Goal: Task Accomplishment & Management: Manage account settings

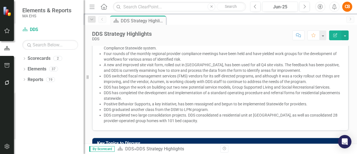
scroll to position [23, 0]
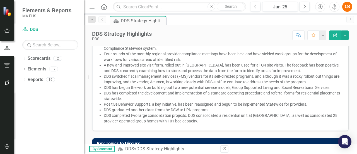
click at [334, 35] on icon "Edit Report" at bounding box center [335, 35] width 5 height 4
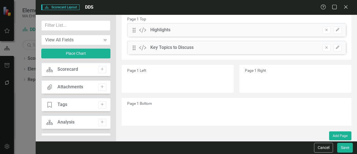
scroll to position [0, 0]
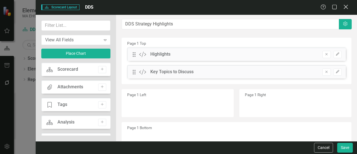
click at [347, 8] on icon at bounding box center [346, 7] width 4 height 4
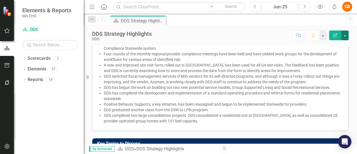
click at [347, 36] on button "button" at bounding box center [345, 35] width 7 height 10
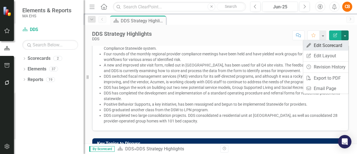
click at [334, 44] on link "Edit Edit Scorecard" at bounding box center [325, 45] width 45 height 10
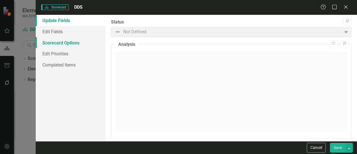
click at [74, 44] on link "Scorecard Options" at bounding box center [71, 42] width 70 height 11
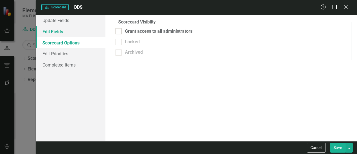
click at [64, 33] on link "Edit Fields" at bounding box center [71, 31] width 70 height 11
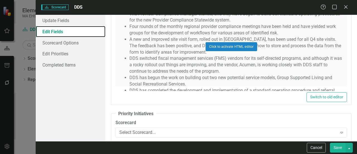
scroll to position [1098, 0]
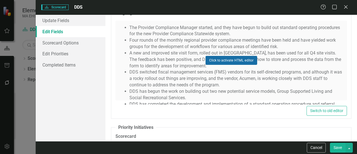
click at [248, 57] on button "Click to activate HTML editor" at bounding box center [232, 60] width 52 height 9
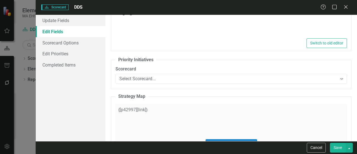
type textarea "<ul> <li>The Provider Compliance Manager started, and they have begun to build …"
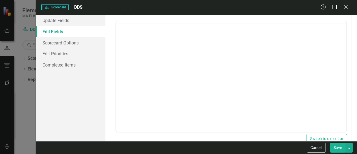
scroll to position [1132, 0]
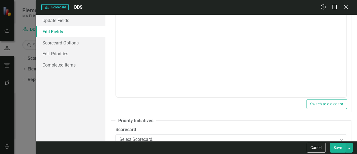
click at [344, 6] on icon "Close" at bounding box center [346, 6] width 7 height 5
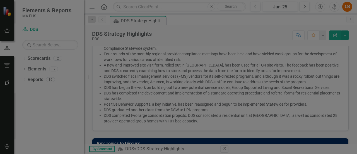
scroll to position [0, 0]
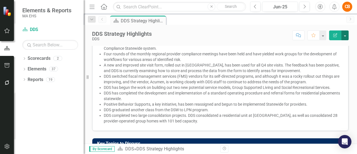
click at [344, 36] on button "button" at bounding box center [345, 35] width 7 height 10
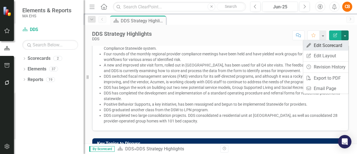
click at [325, 47] on link "Edit Edit Scorecard" at bounding box center [325, 45] width 45 height 10
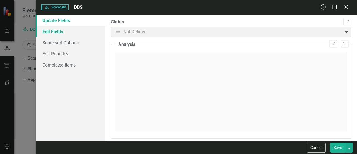
click at [57, 31] on link "Edit Fields" at bounding box center [71, 31] width 70 height 11
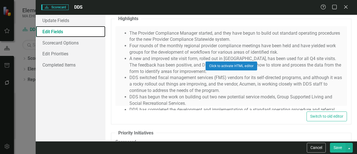
scroll to position [1092, 0]
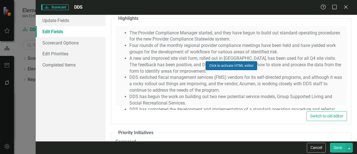
click at [227, 64] on button "Click to activate HTML editor" at bounding box center [232, 65] width 52 height 9
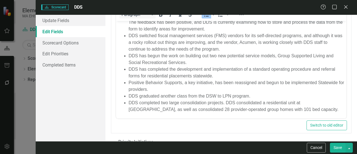
scroll to position [1111, 0]
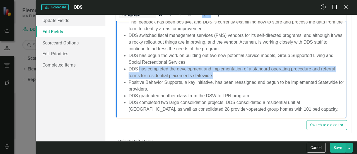
drag, startPoint x: 216, startPoint y: 76, endPoint x: 140, endPoint y: 67, distance: 76.1
click at [140, 67] on li "DDS has completed the development and implementation of a standard operating pr…" at bounding box center [237, 71] width 217 height 13
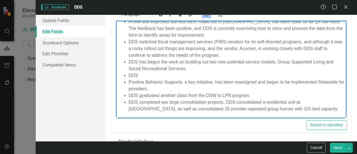
scroll to position [30, 0]
click at [142, 75] on li "DDS" at bounding box center [237, 75] width 217 height 7
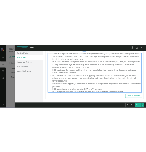
scroll to position [37, 0]
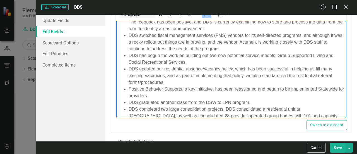
click at [162, 68] on li "DDS updated our residential absence/vacancy policy, which has been successful i…" at bounding box center [237, 75] width 217 height 20
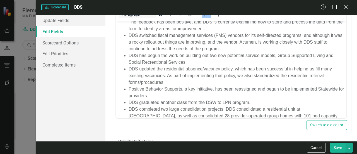
click at [341, 145] on button "Save" at bounding box center [338, 148] width 16 height 10
